Goal: Transaction & Acquisition: Purchase product/service

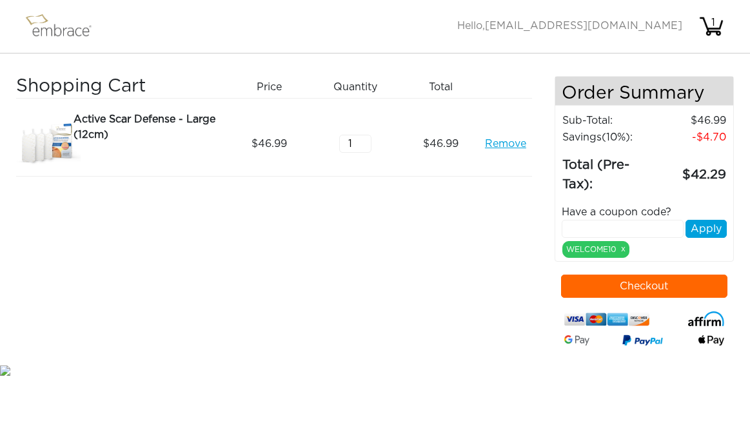
click at [676, 284] on button "Checkout" at bounding box center [644, 286] width 166 height 23
type input "2"
click at [364, 141] on input "2" at bounding box center [355, 144] width 32 height 18
click at [653, 290] on button "Checkout" at bounding box center [644, 286] width 166 height 23
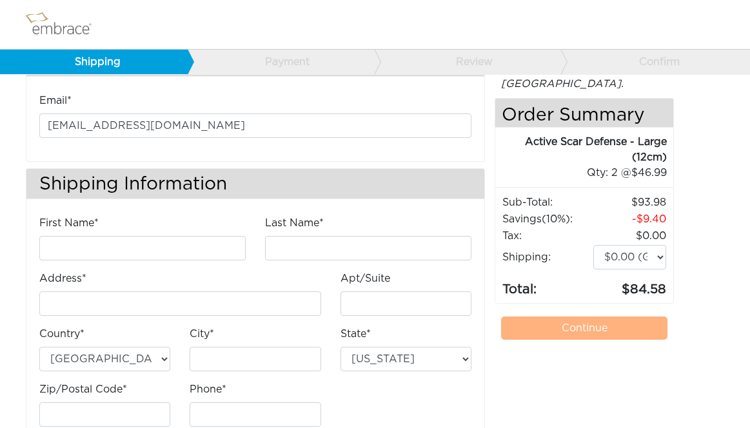
scroll to position [71, 0]
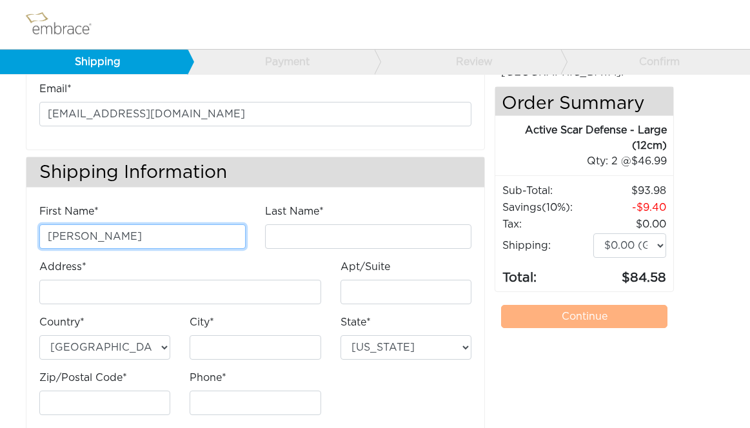
type input "Brittany"
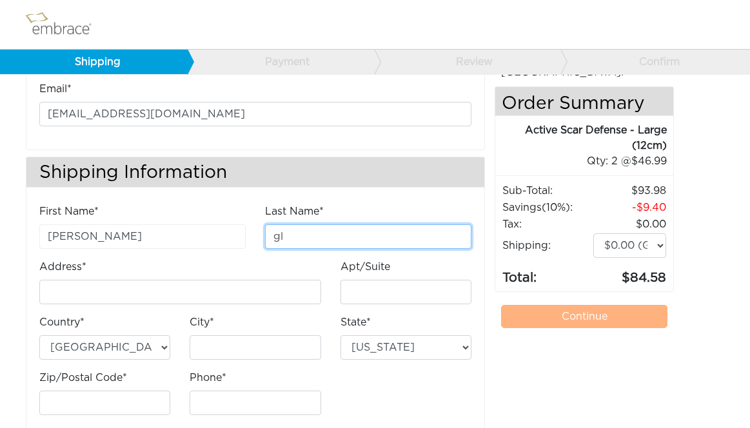
type input "g"
type input "Glaser"
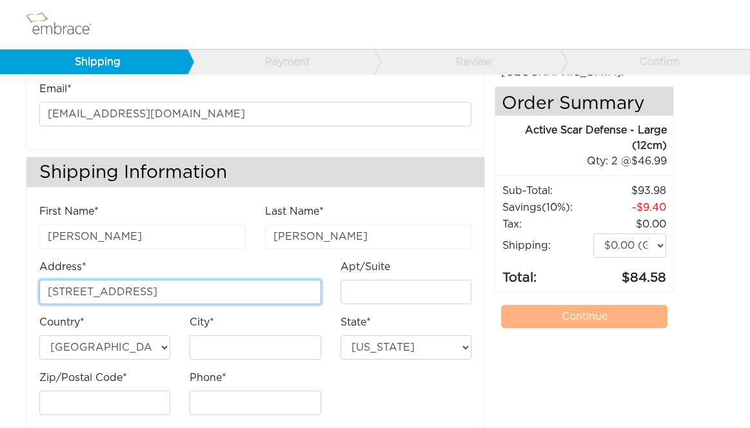
type input "2444 Willesden Green"
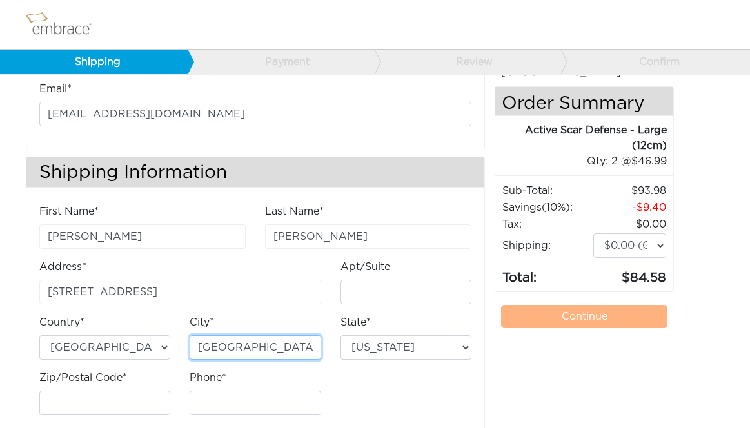
type input "Toledo"
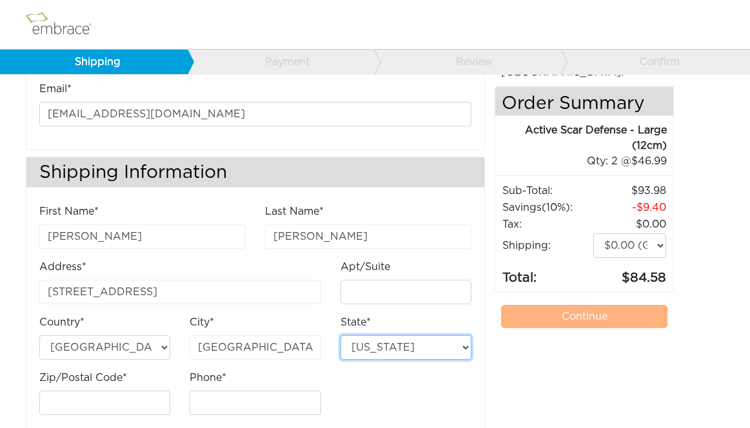
select select "OH"
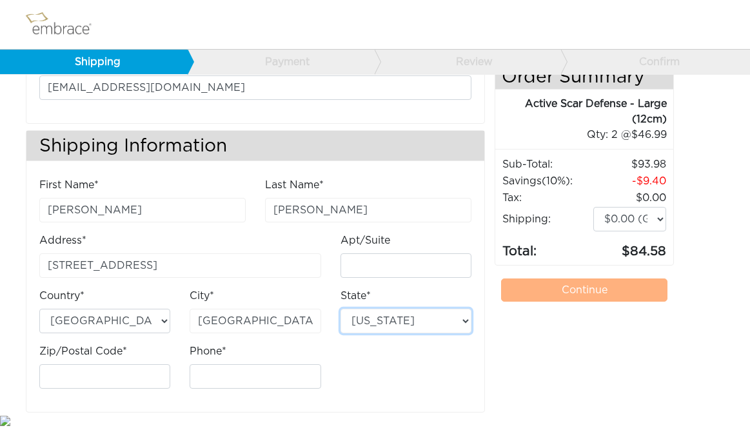
scroll to position [97, 0]
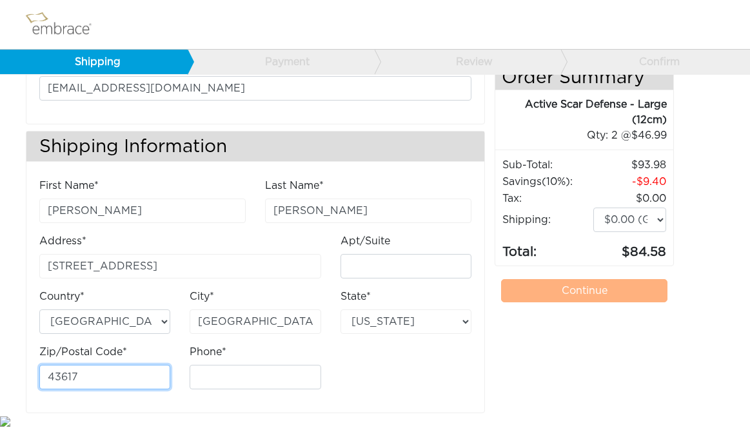
type input "43617"
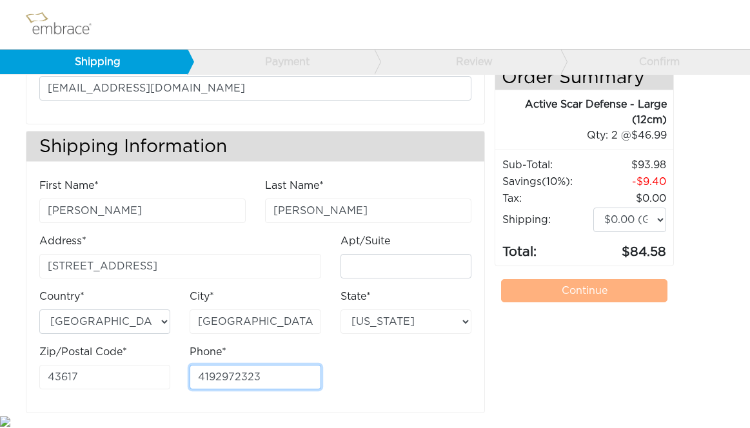
type input "4192972323"
click at [351, 386] on div "First Name* Brittany Last Name* Glaser Address* 2444 Willesden Green Apt/Suite" at bounding box center [255, 289] width 451 height 222
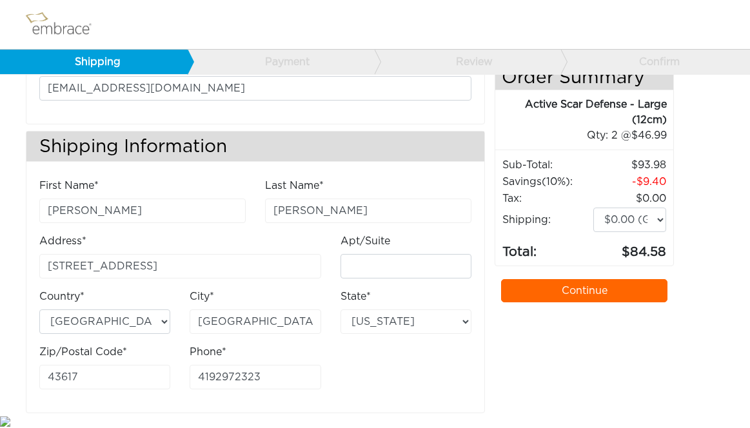
click at [585, 298] on link "Continue" at bounding box center [584, 290] width 166 height 23
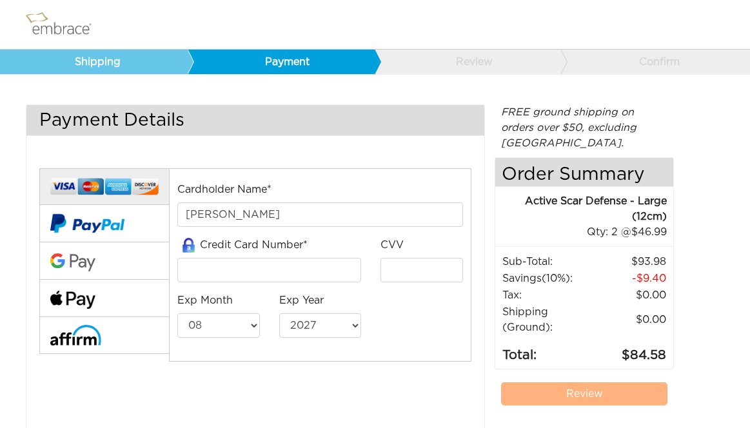
select select "8"
select select "2027"
click at [288, 274] on input "tel" at bounding box center [269, 270] width 184 height 24
type input "[CREDIT_CARD_NUMBER]"
type input "213"
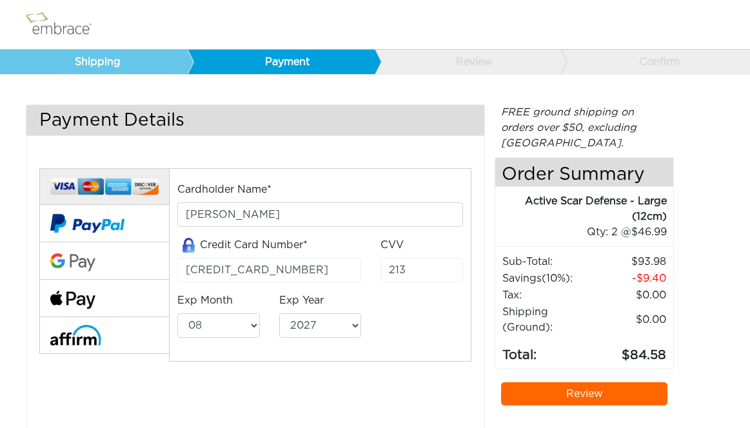
click at [329, 267] on input "[CREDIT_CARD_NUMBER]" at bounding box center [269, 270] width 184 height 24
click at [453, 269] on input "213" at bounding box center [421, 270] width 83 height 24
click at [363, 363] on div "Cardholder Name* [PERSON_NAME] Credit Card Number* [CREDIT_CARD_NUMBER] CVV [CR…" at bounding box center [255, 282] width 451 height 261
select select "11"
select select "2028"
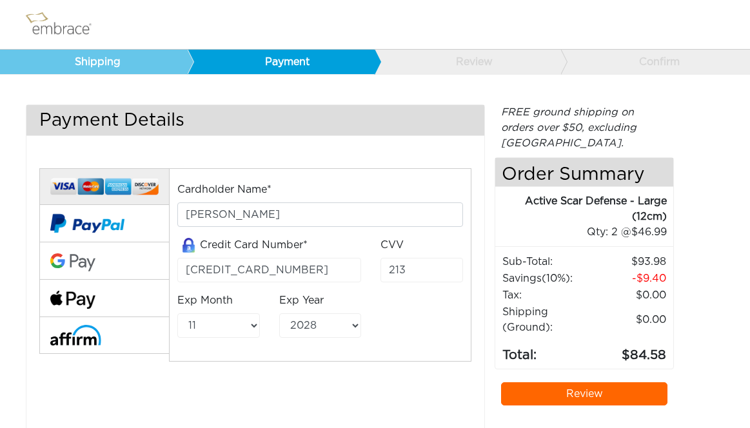
click at [596, 390] on link "Review" at bounding box center [584, 393] width 166 height 23
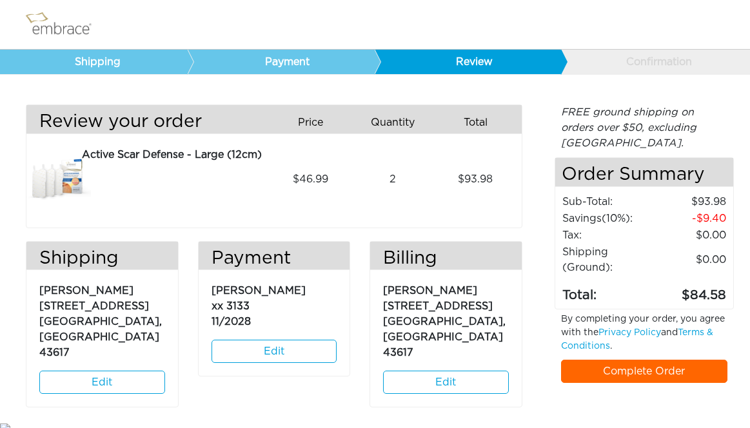
click at [652, 374] on link "Complete Order" at bounding box center [644, 371] width 166 height 23
